Goal: Navigation & Orientation: Find specific page/section

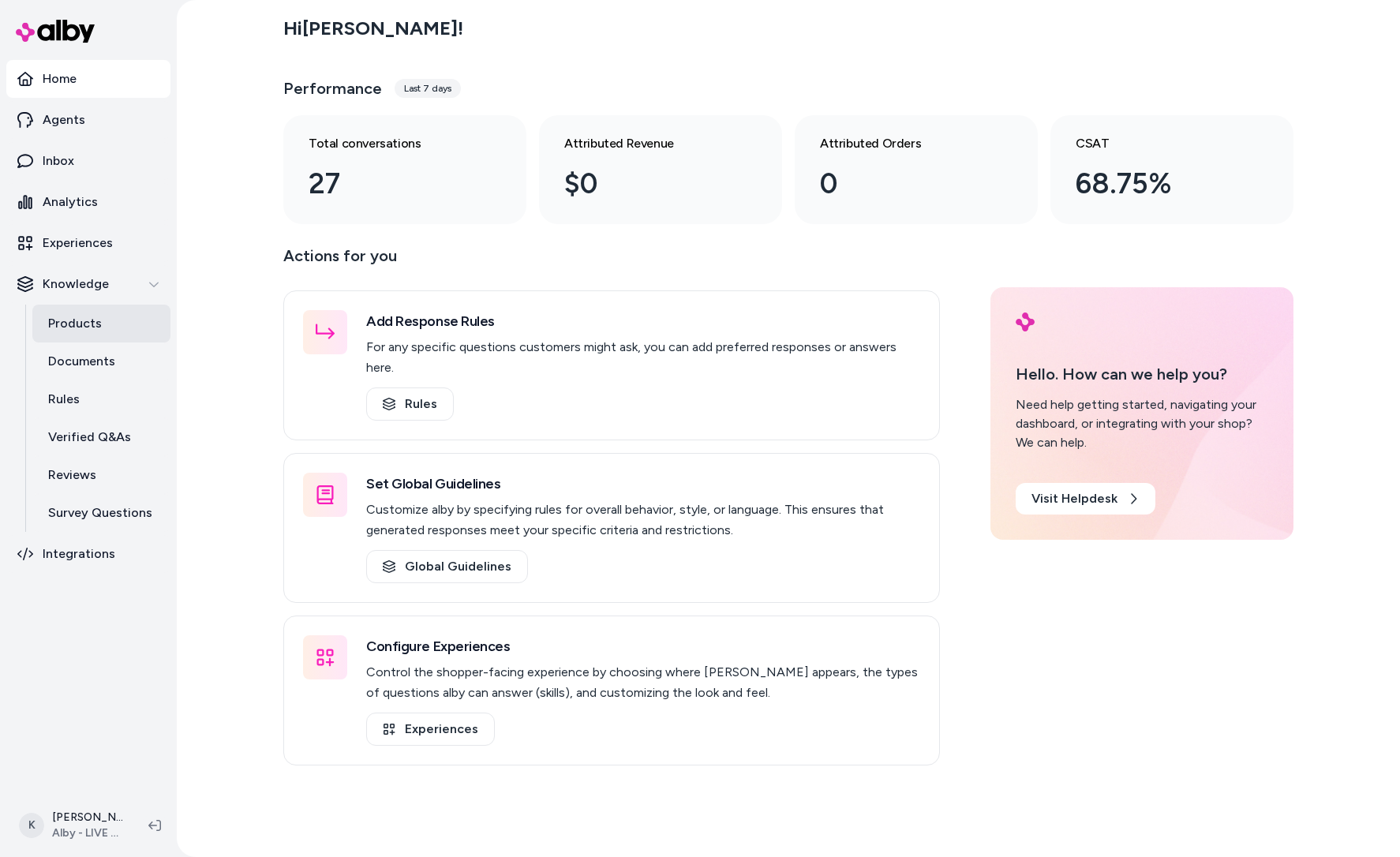
click at [74, 322] on p "Products" at bounding box center [75, 323] width 54 height 19
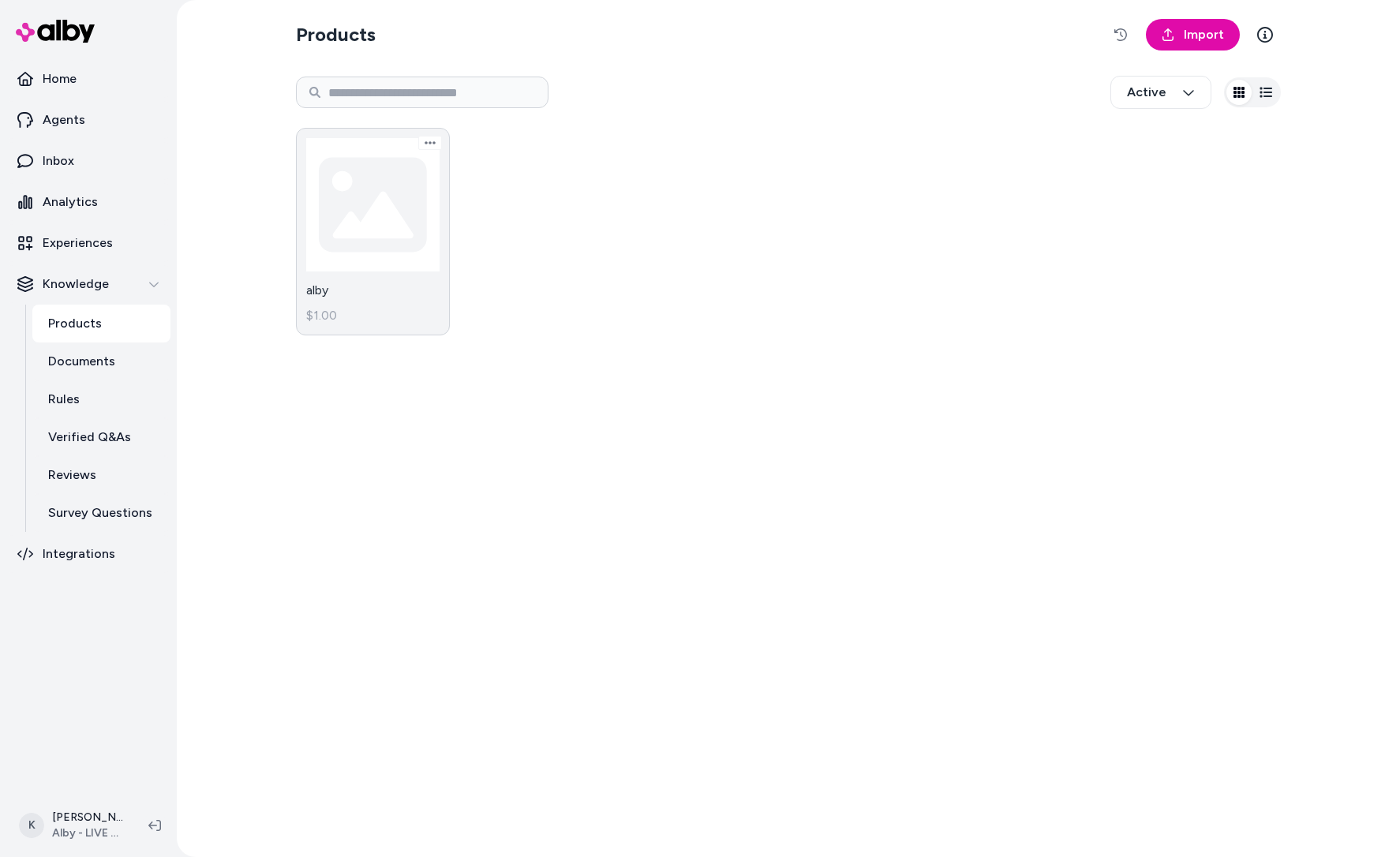
click at [393, 223] on link "alby $1.00" at bounding box center [372, 231] width 154 height 208
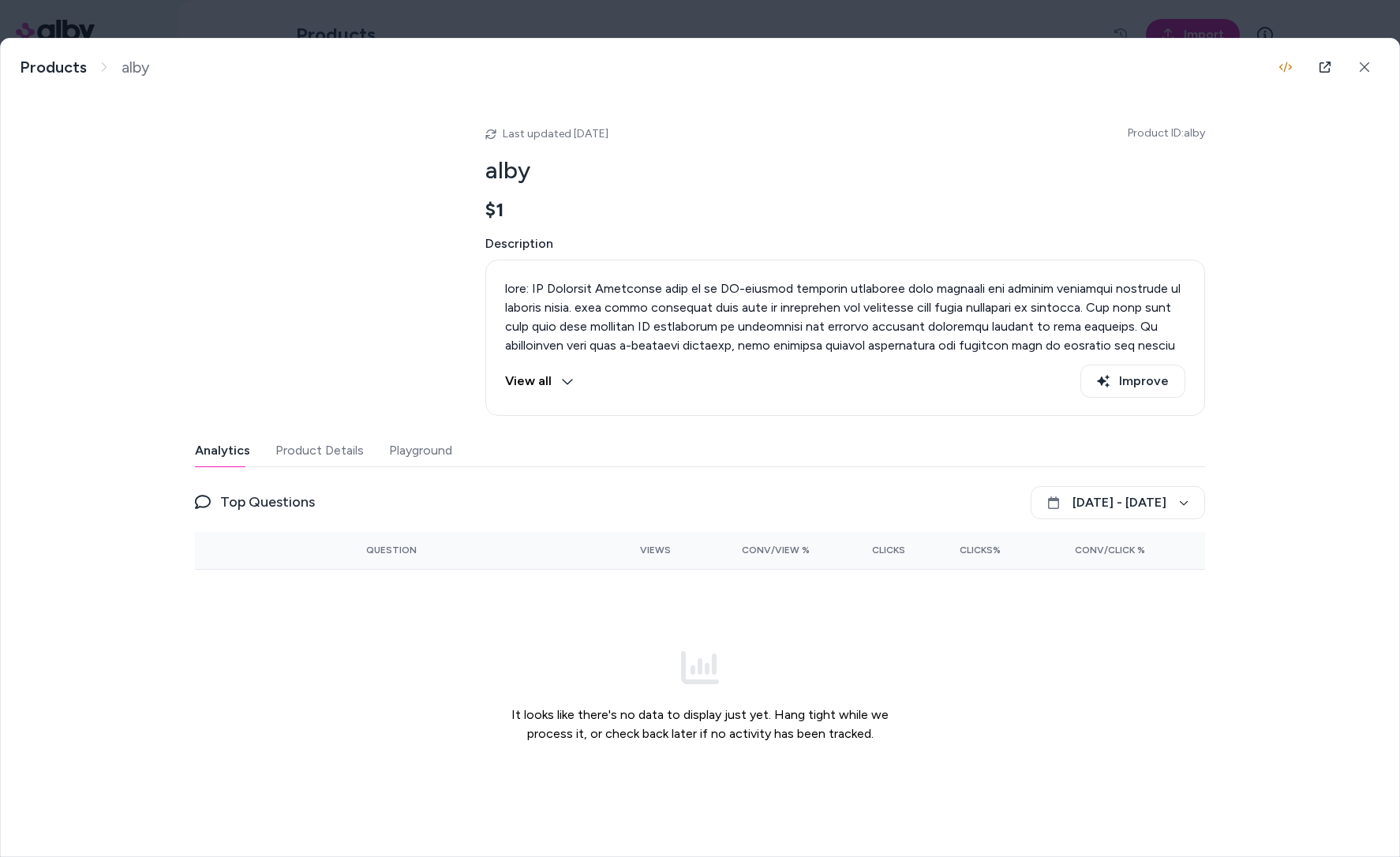
click at [86, 31] on body "Home Agents Inbox Analytics Experiences Knowledge Products Documents Rules Veri…" at bounding box center [700, 428] width 1400 height 857
